Goal: Task Accomplishment & Management: Manage account settings

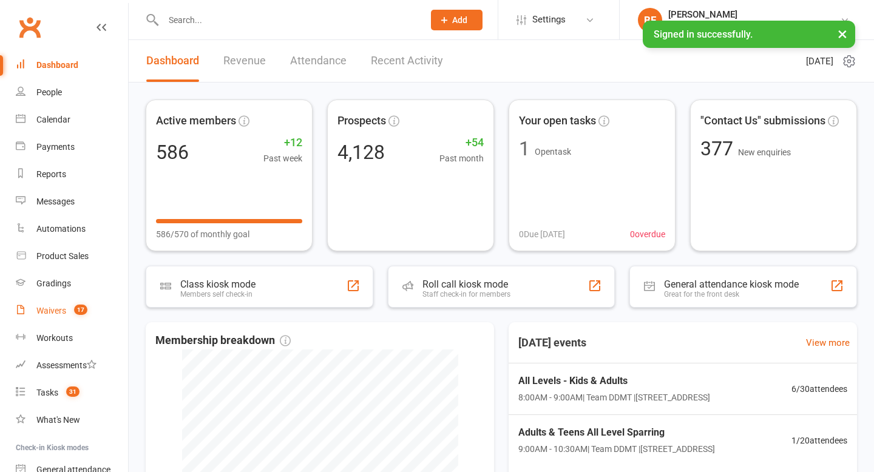
click at [81, 301] on link "Waivers 17" at bounding box center [72, 310] width 112 height 27
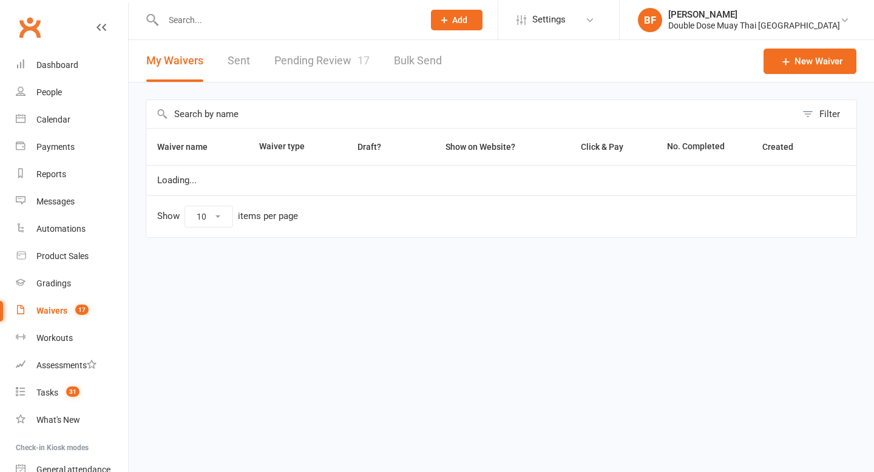
click at [316, 76] on link "Pending Review 17" at bounding box center [321, 61] width 95 height 42
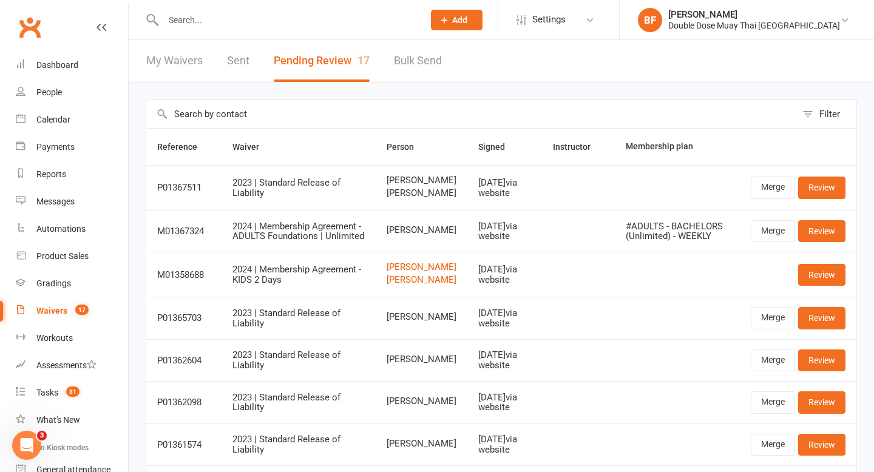
click at [355, 22] on input "text" at bounding box center [287, 20] width 255 height 17
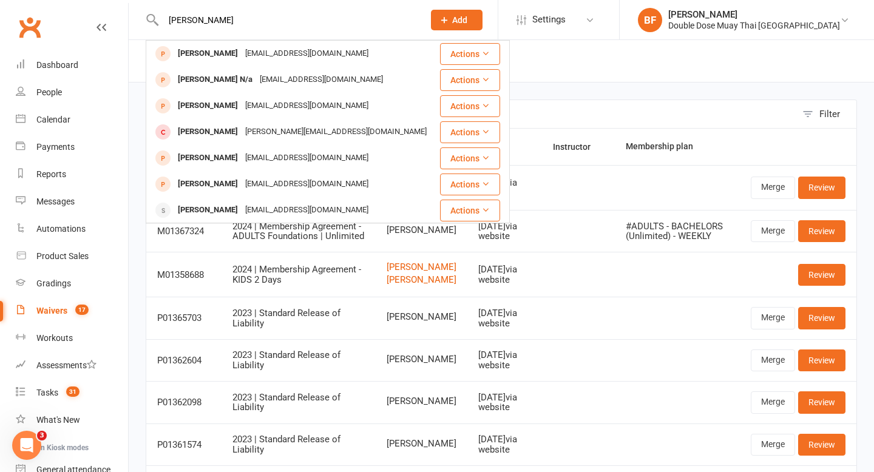
drag, startPoint x: 226, startPoint y: 24, endPoint x: 4, endPoint y: 12, distance: 222.4
click at [4, 3] on header "josh Josh Na Unknown@unknown.com Actions Josh N/a unknown@unknown.com Actions J…" at bounding box center [437, 3] width 874 height 0
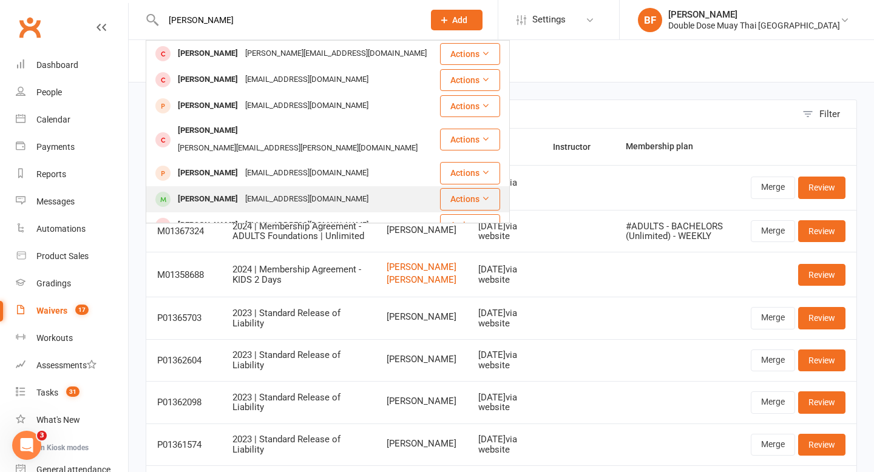
type input "nathan k"
click at [207, 190] on div "Nathan Kamsek" at bounding box center [207, 199] width 67 height 18
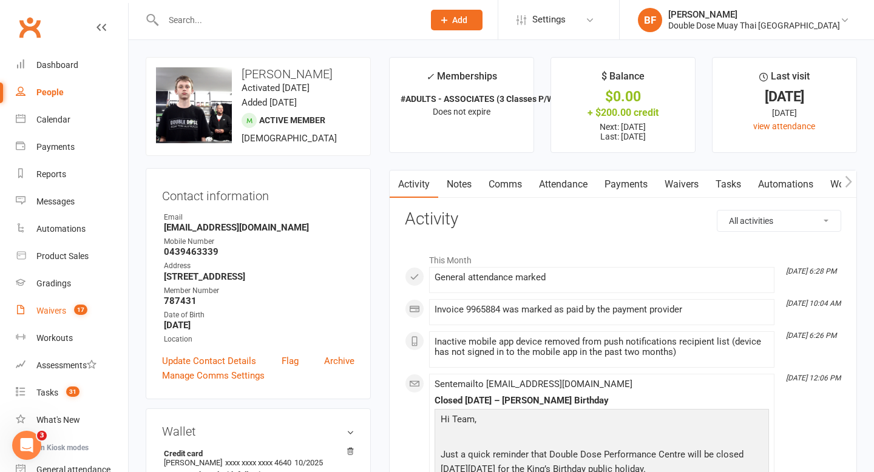
click at [75, 311] on span "17" at bounding box center [80, 310] width 13 height 10
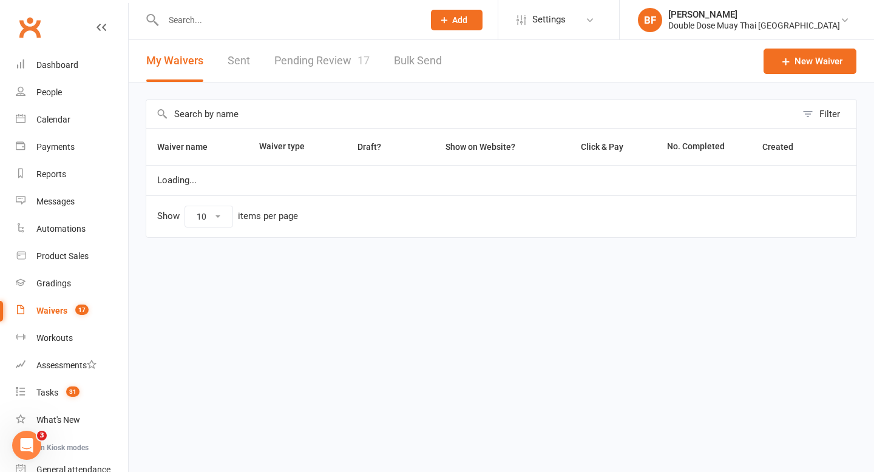
click at [315, 69] on link "Pending Review 17" at bounding box center [321, 61] width 95 height 42
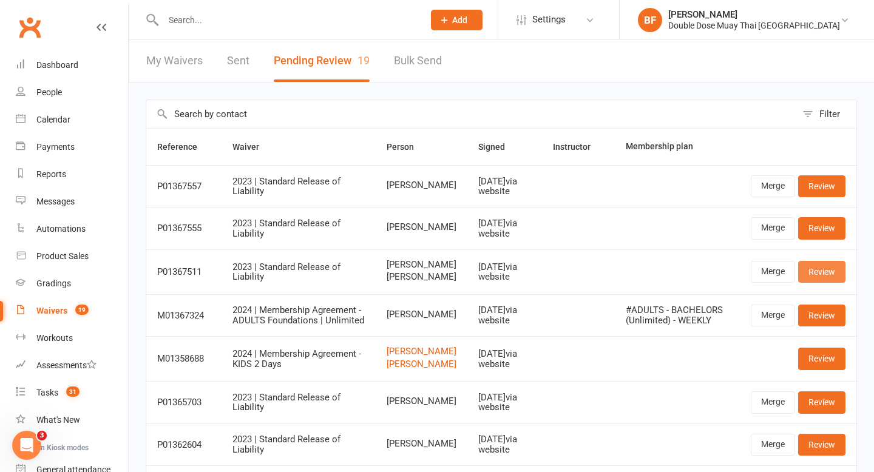
click at [823, 272] on link "Review" at bounding box center [821, 272] width 47 height 22
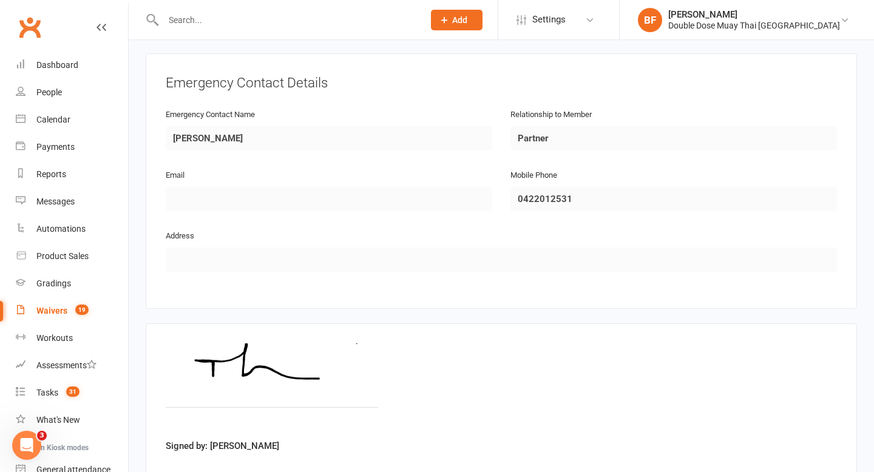
scroll to position [1081, 0]
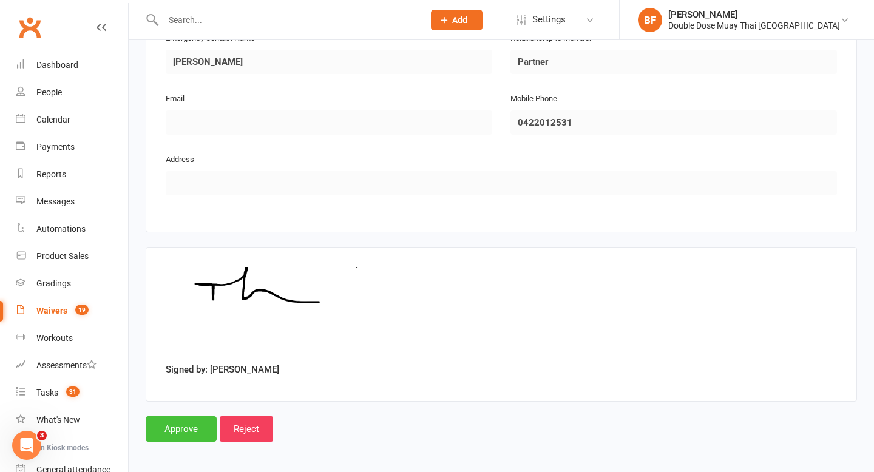
click at [197, 429] on input "Approve" at bounding box center [181, 428] width 71 height 25
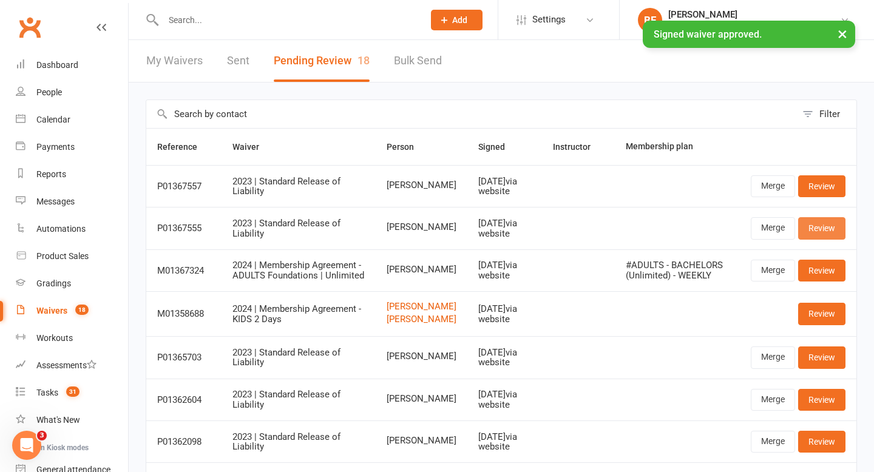
click at [820, 231] on link "Review" at bounding box center [821, 228] width 47 height 22
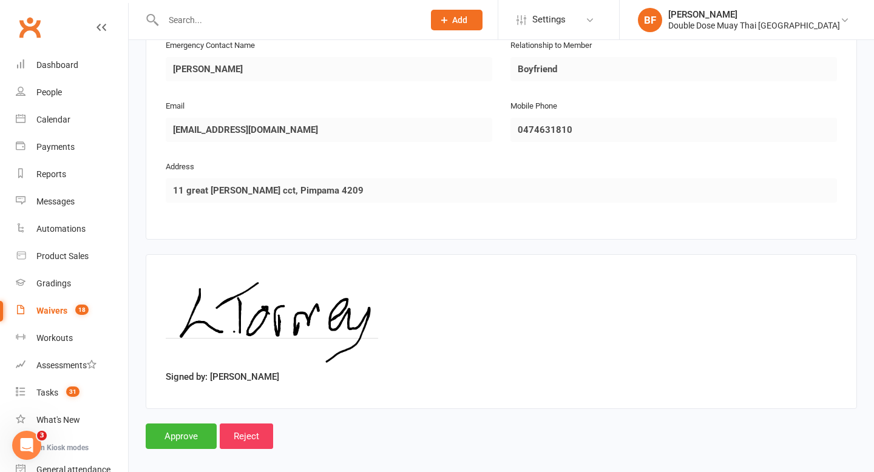
scroll to position [622, 0]
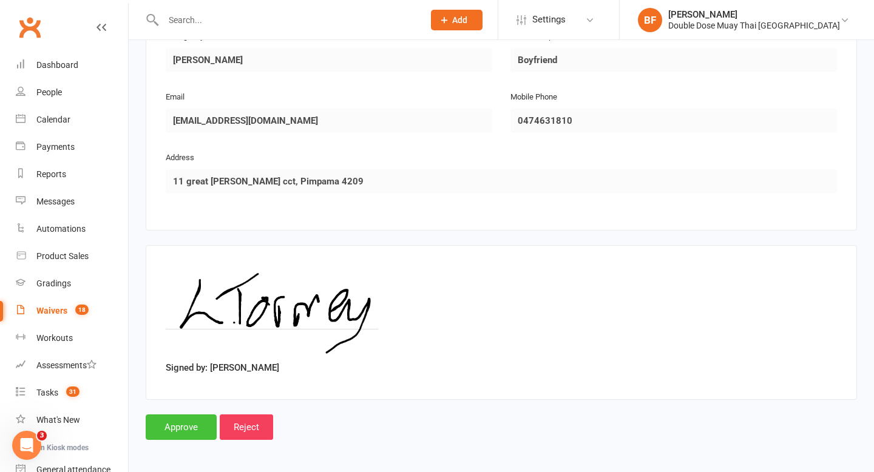
click at [182, 423] on input "Approve" at bounding box center [181, 426] width 71 height 25
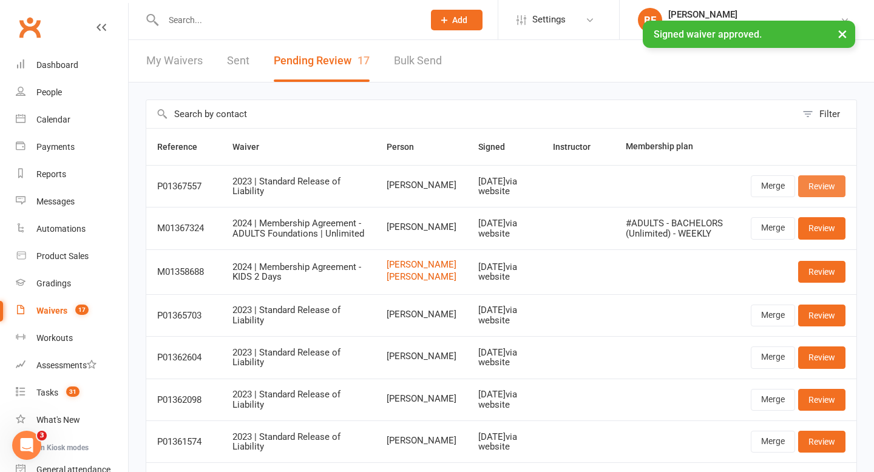
click at [815, 187] on link "Review" at bounding box center [821, 186] width 47 height 22
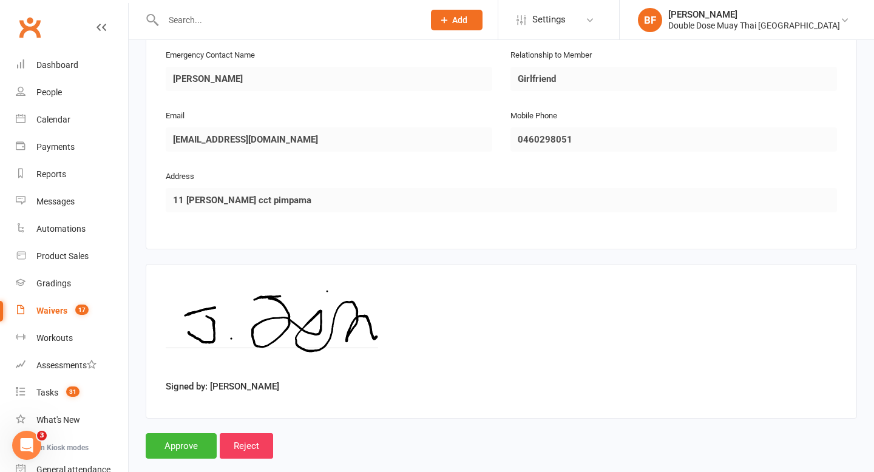
scroll to position [622, 0]
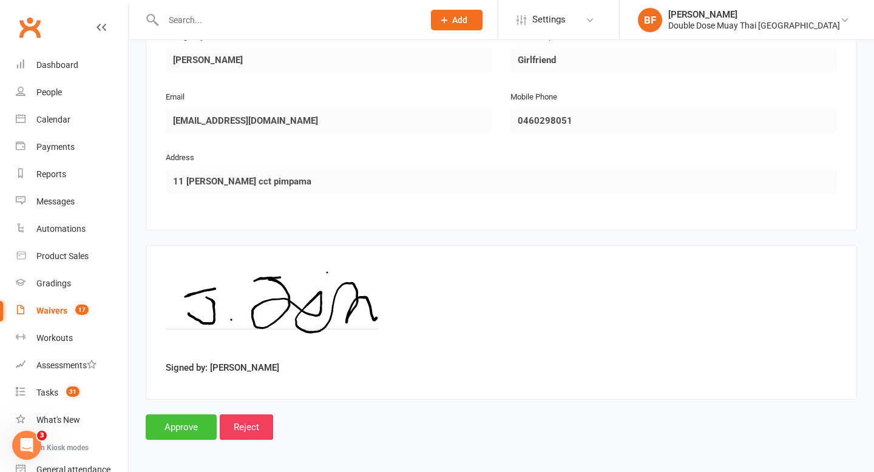
click at [177, 434] on input "Approve" at bounding box center [181, 426] width 71 height 25
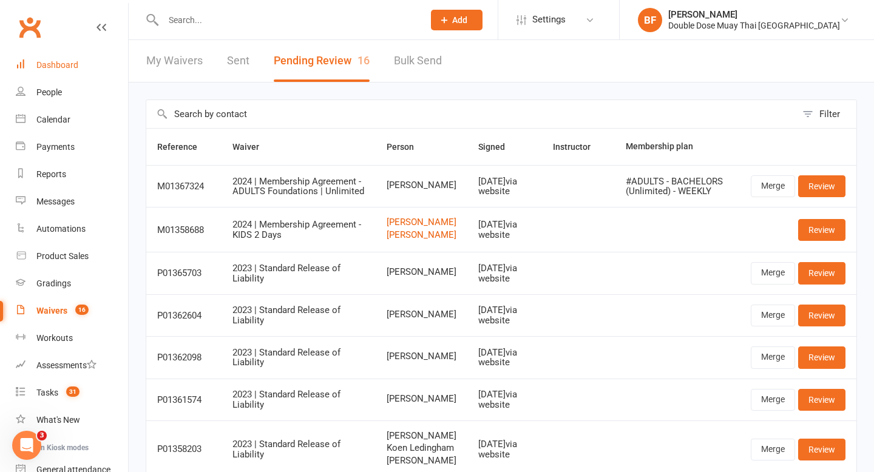
click at [57, 56] on link "Dashboard" at bounding box center [72, 65] width 112 height 27
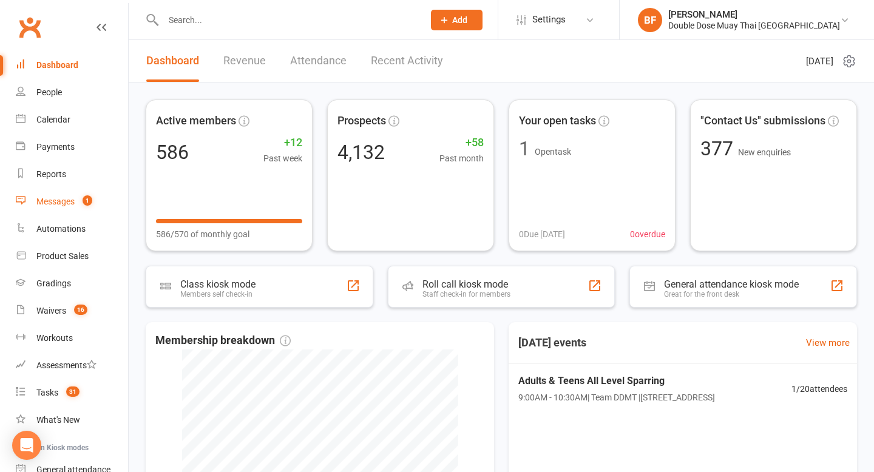
click at [66, 206] on div "Messages" at bounding box center [55, 202] width 38 height 10
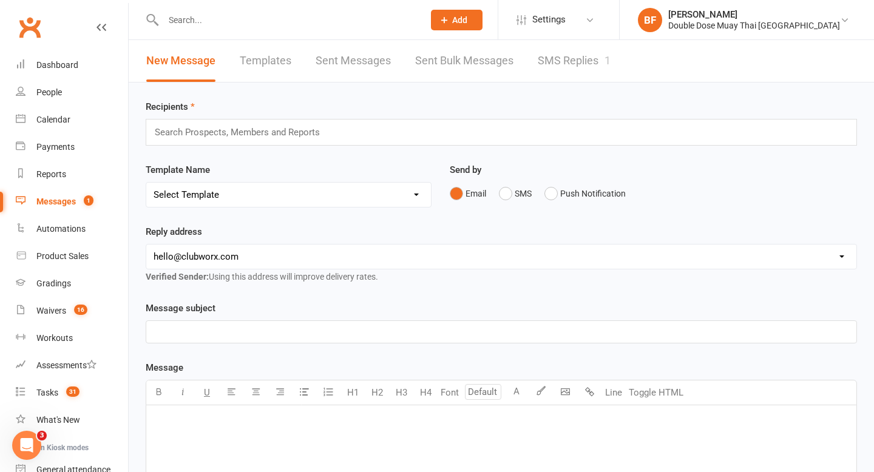
click at [573, 62] on link "SMS Replies 1" at bounding box center [573, 61] width 73 height 42
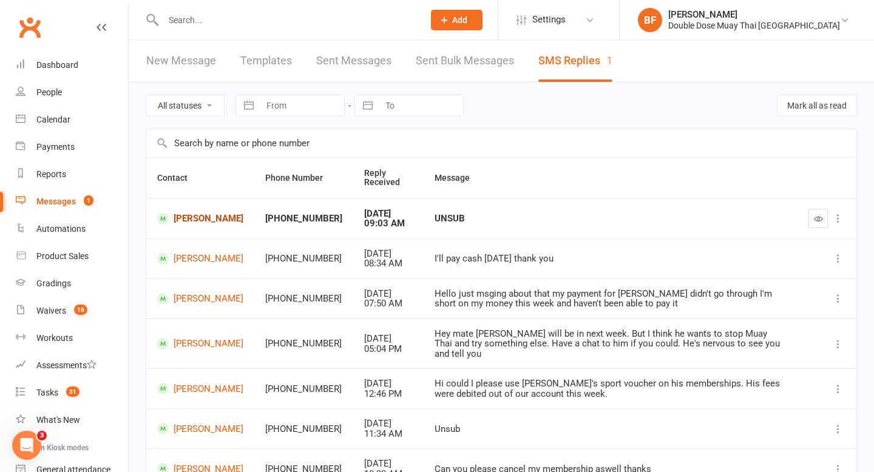
click at [200, 215] on link "Brett Mitchell" at bounding box center [200, 219] width 86 height 12
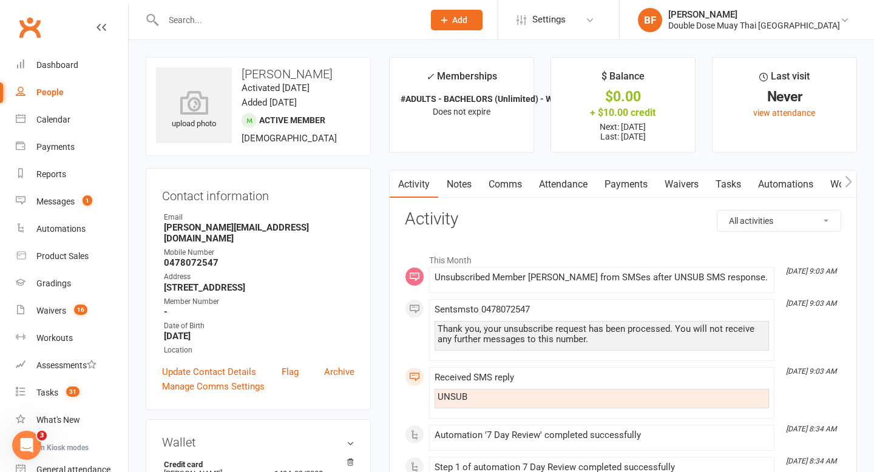
click at [298, 69] on h3 "Brett Mitchell" at bounding box center [258, 73] width 204 height 13
copy h3 "Brett Mitchell"
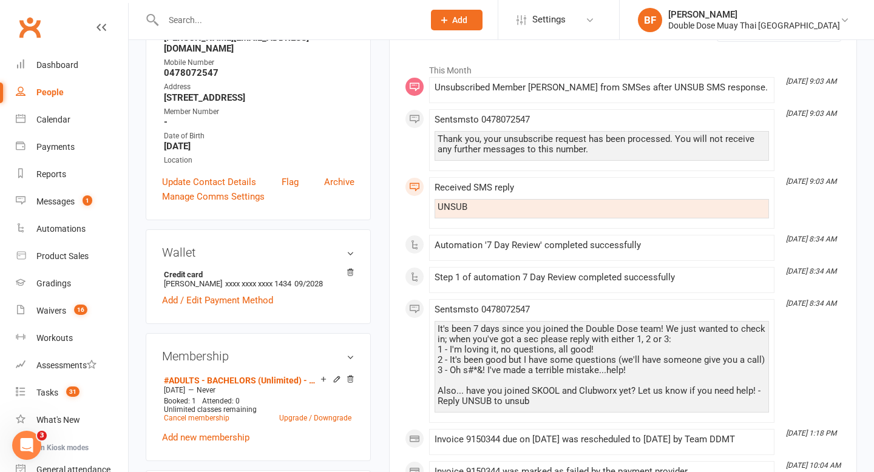
scroll to position [96, 0]
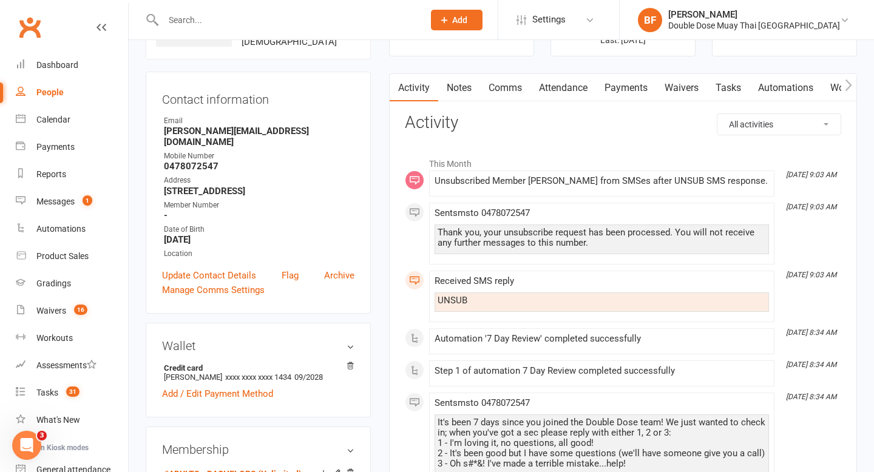
click at [614, 86] on link "Payments" at bounding box center [626, 88] width 60 height 28
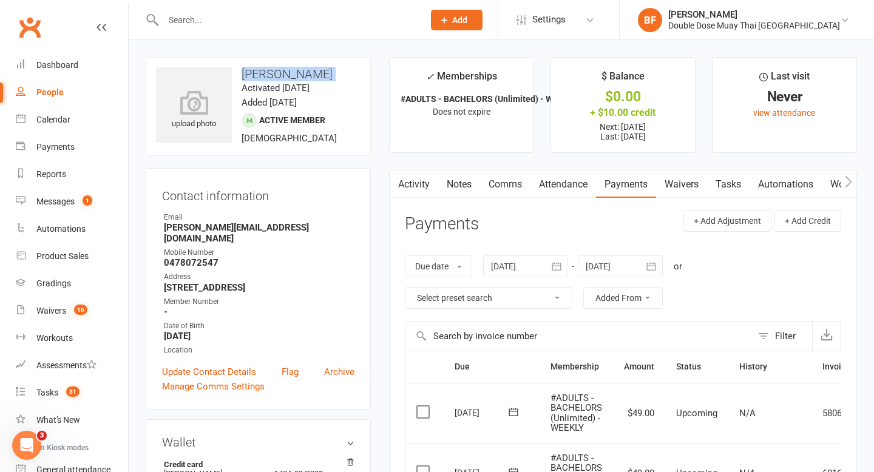
click at [322, 65] on div "upload photo Brett Mitchell Activated 4 October, 2025 Added 15 January, 2025 Ac…" at bounding box center [258, 106] width 225 height 99
click at [62, 67] on div "Dashboard" at bounding box center [57, 65] width 42 height 10
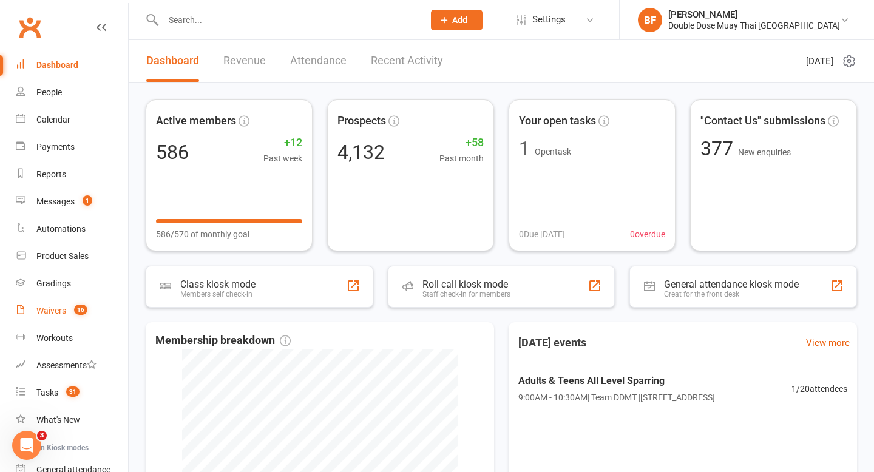
click at [72, 311] on count-badge "16" at bounding box center [77, 311] width 19 height 10
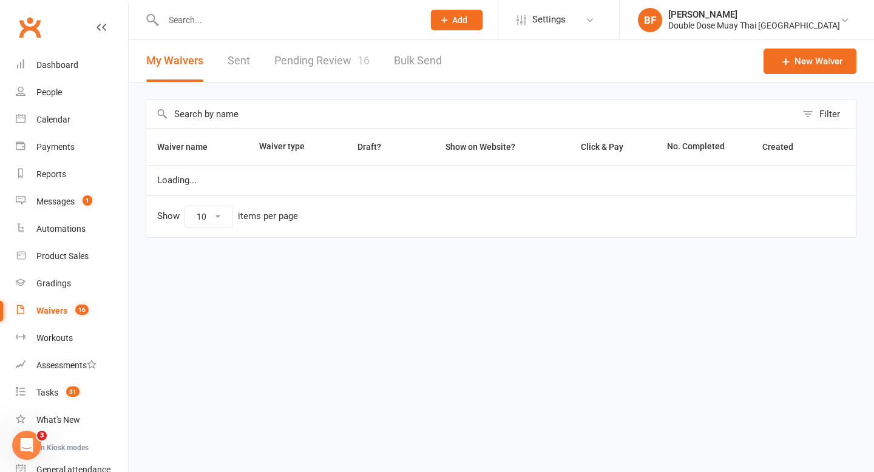
click at [323, 44] on link "Pending Review 16" at bounding box center [321, 61] width 95 height 42
